Goal: Find specific page/section

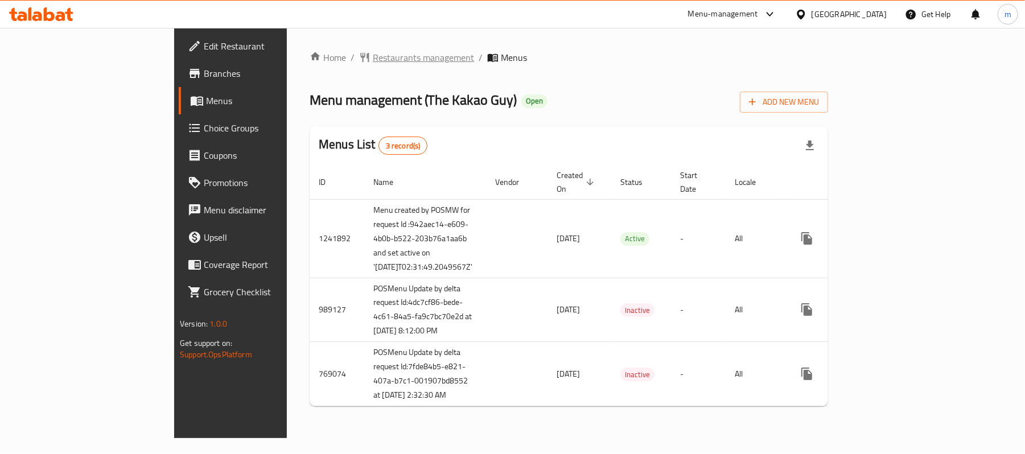
click at [373, 51] on span "Restaurants management" at bounding box center [423, 58] width 101 height 14
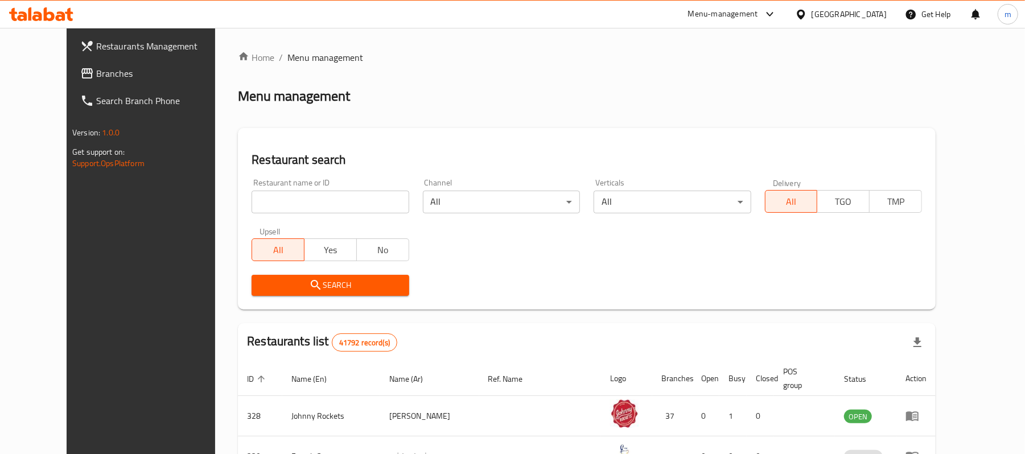
click at [263, 203] on input "search" at bounding box center [330, 202] width 157 height 23
paste input "642892"
type input "642892"
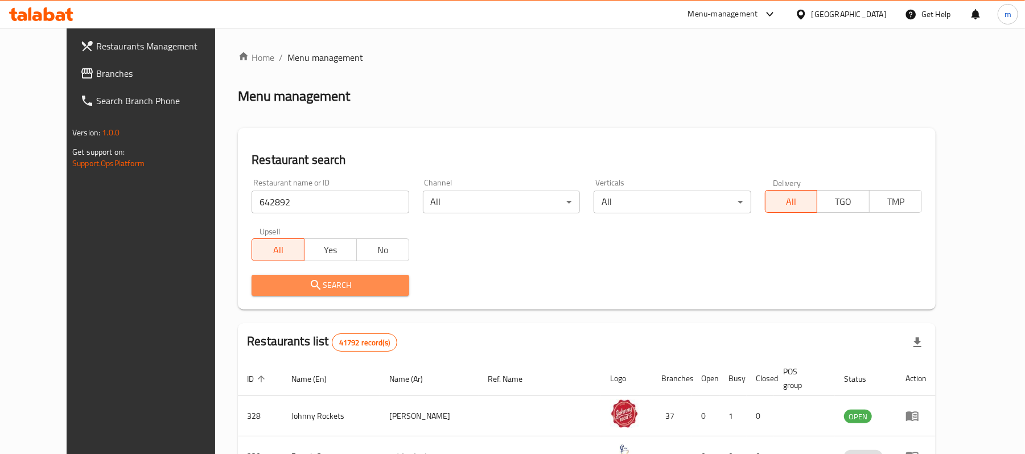
click at [276, 289] on span "Search" at bounding box center [330, 285] width 139 height 14
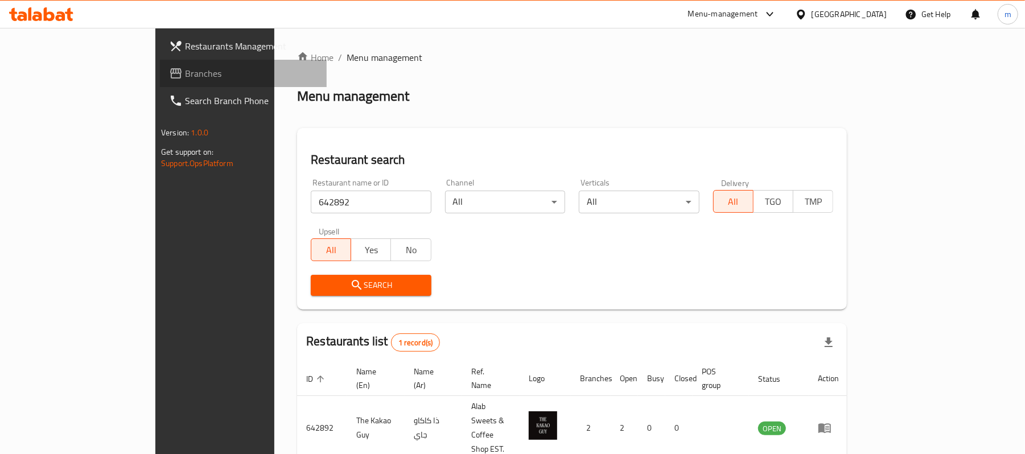
click at [185, 72] on span "Branches" at bounding box center [251, 74] width 133 height 14
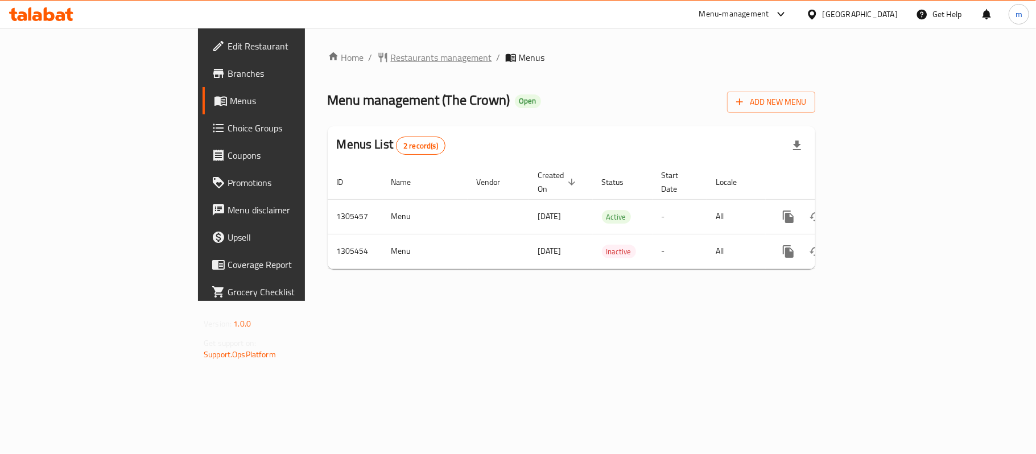
click at [391, 53] on span "Restaurants management" at bounding box center [441, 58] width 101 height 14
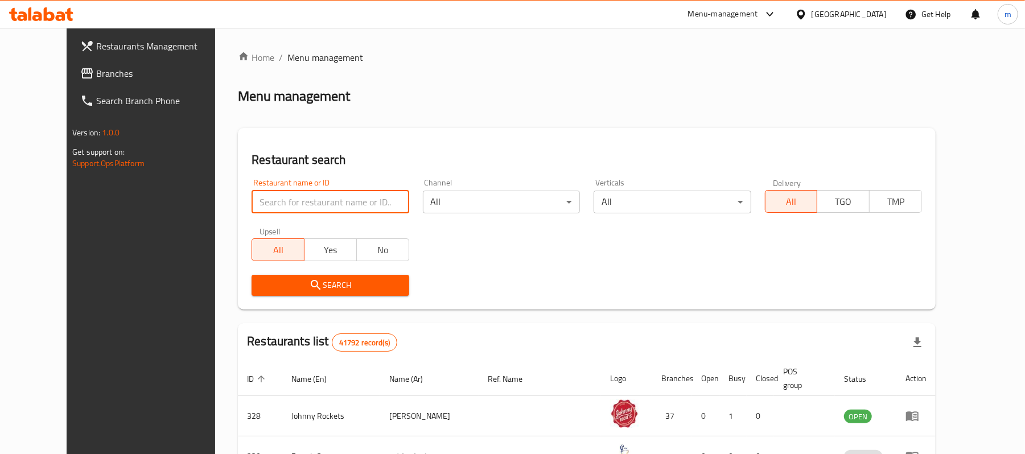
click at [296, 198] on input "search" at bounding box center [330, 202] width 157 height 23
paste input "703309"
type input "703309"
click at [296, 283] on span "Search" at bounding box center [330, 285] width 139 height 14
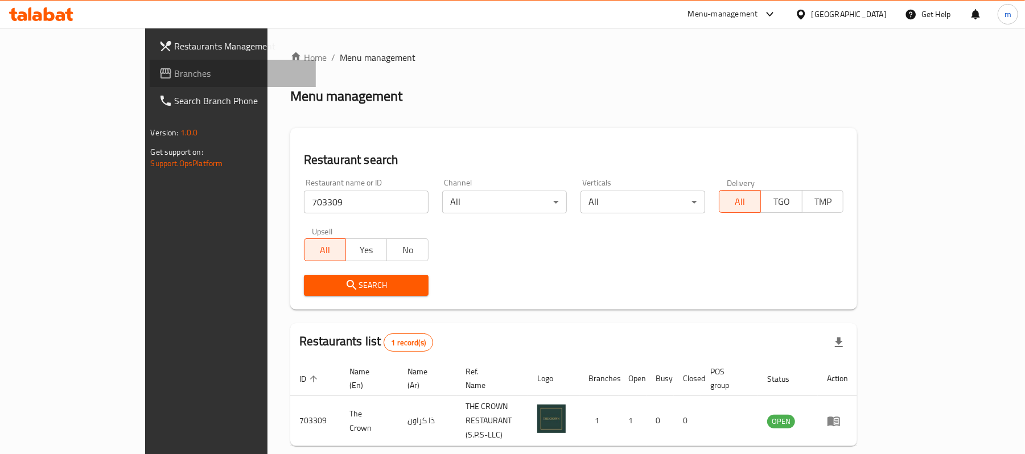
click at [159, 75] on icon at bounding box center [166, 74] width 14 height 14
